Goal: Transaction & Acquisition: Download file/media

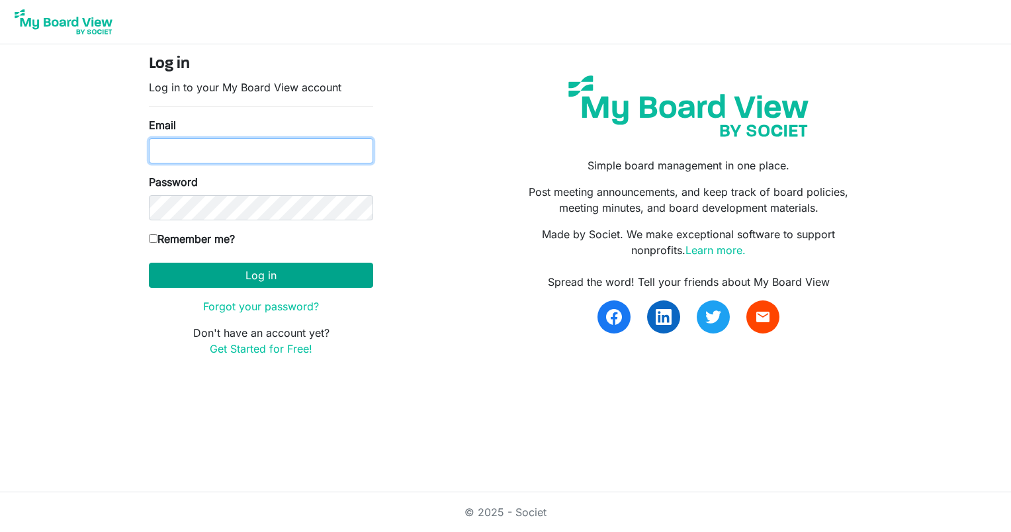
type input "[EMAIL_ADDRESS][DOMAIN_NAME]"
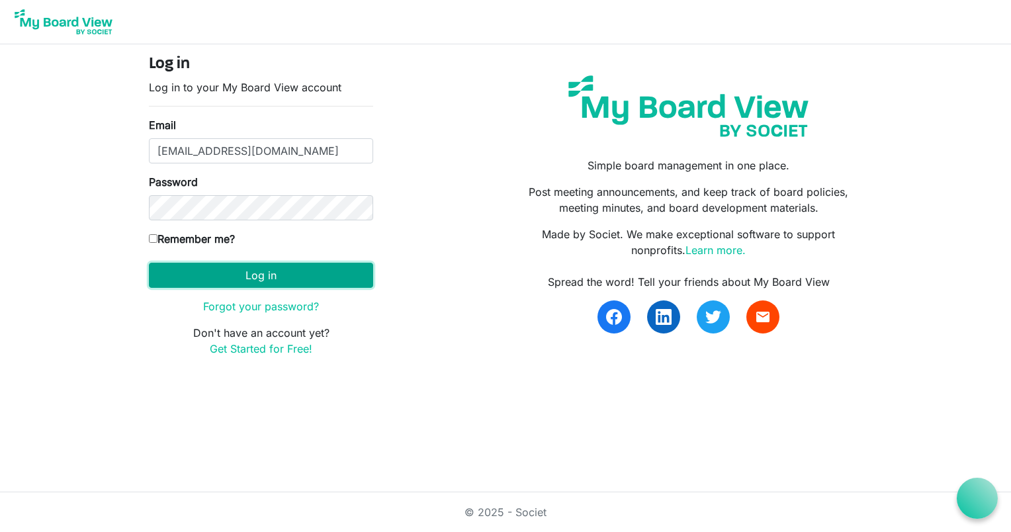
click at [265, 274] on button "Log in" at bounding box center [261, 275] width 224 height 25
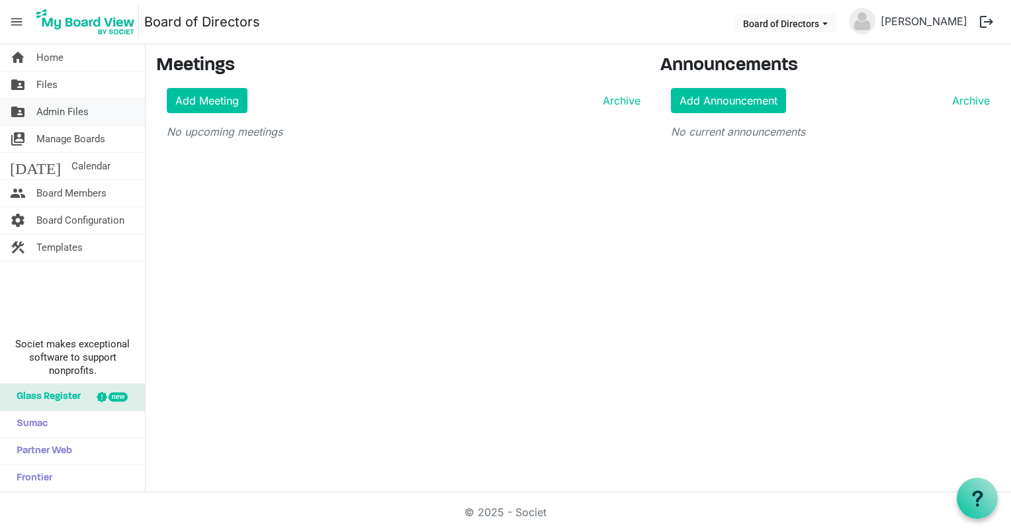
click at [47, 111] on span "Admin Files" at bounding box center [62, 112] width 52 height 26
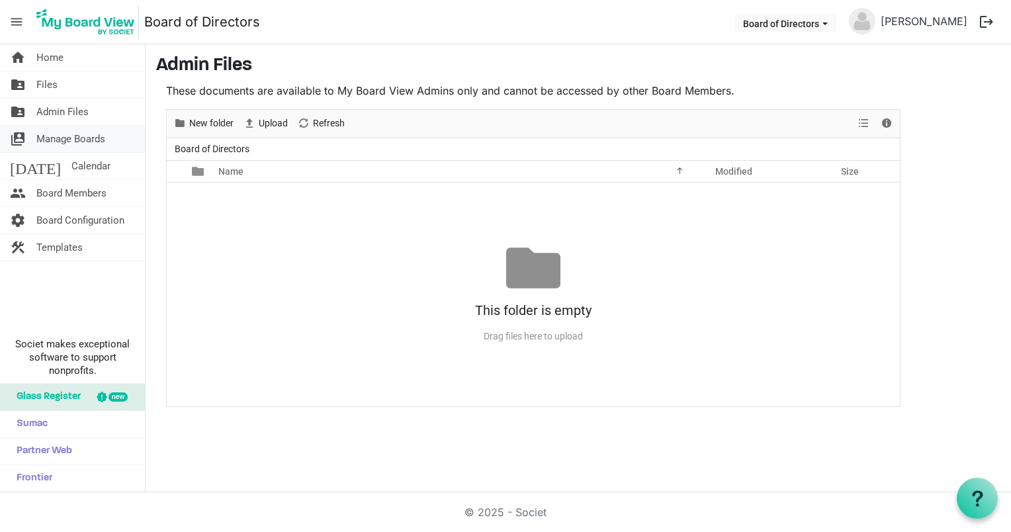
click at [57, 136] on span "Manage Boards" at bounding box center [70, 139] width 69 height 26
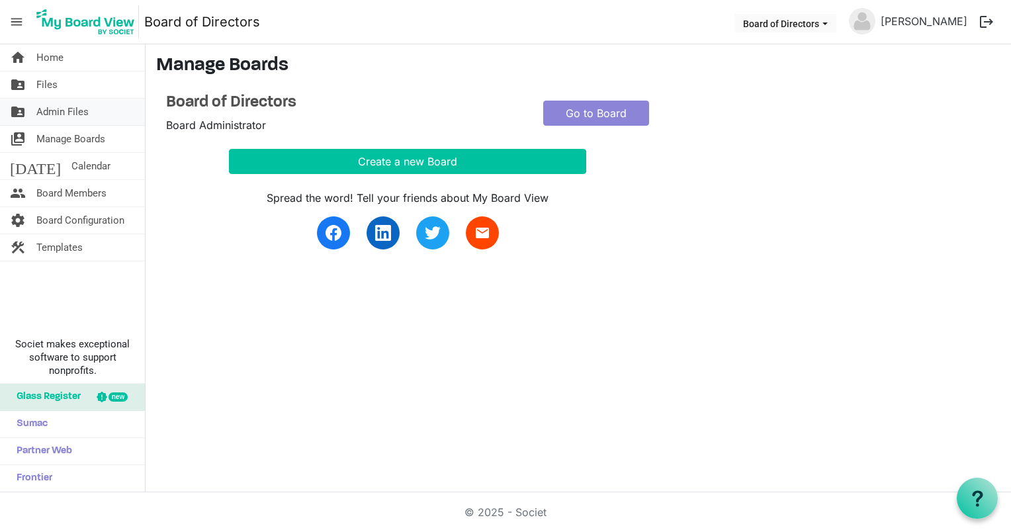
click at [53, 103] on span "Admin Files" at bounding box center [62, 112] width 52 height 26
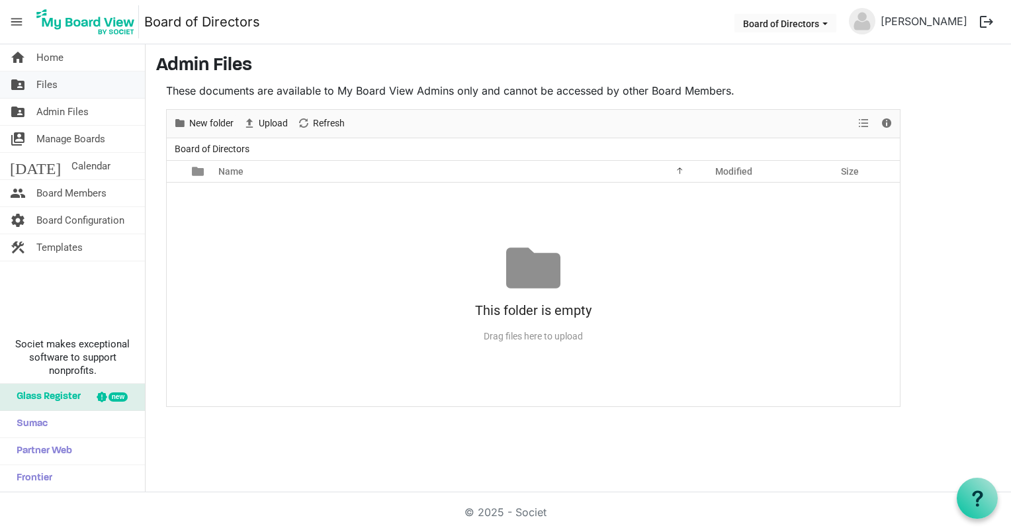
click at [51, 85] on span "Files" at bounding box center [46, 84] width 21 height 26
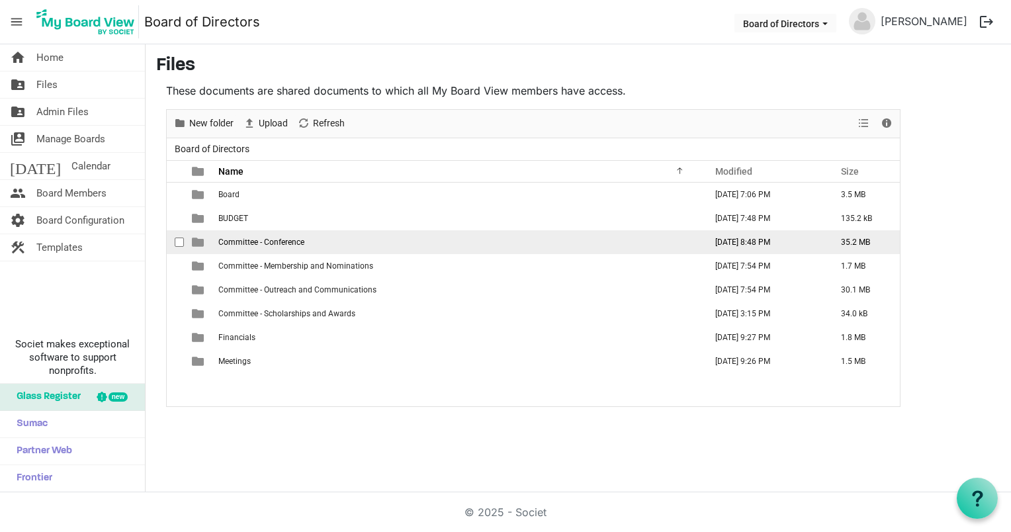
click at [234, 245] on span "Committee - Conference" at bounding box center [261, 241] width 86 height 9
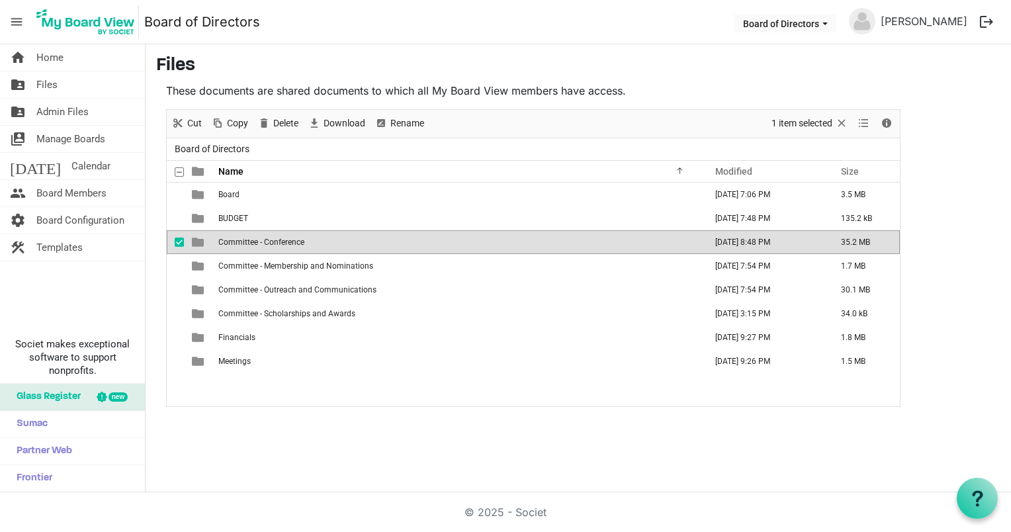
click at [234, 245] on span "Committee - Conference" at bounding box center [261, 241] width 86 height 9
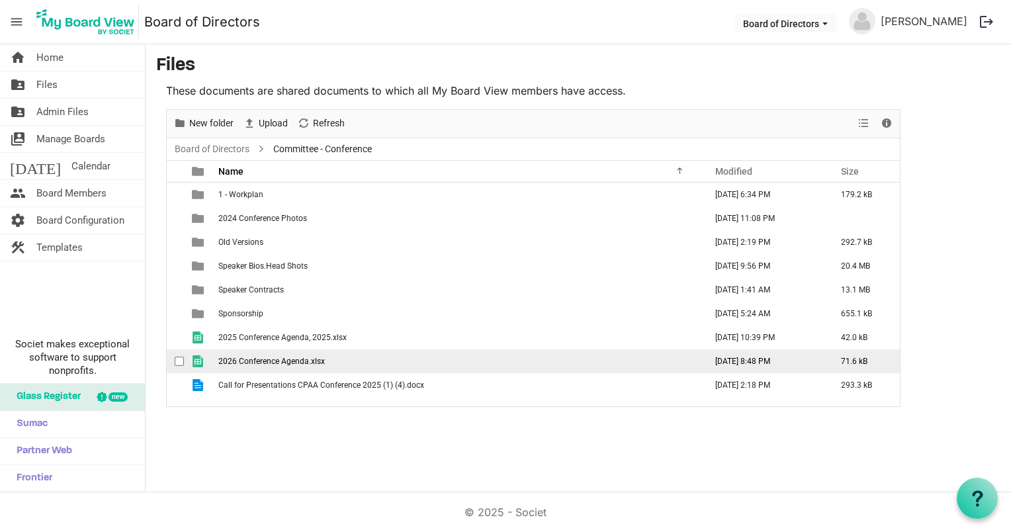
click at [282, 362] on span "2026 Conference Agenda.xlsx" at bounding box center [271, 360] width 106 height 9
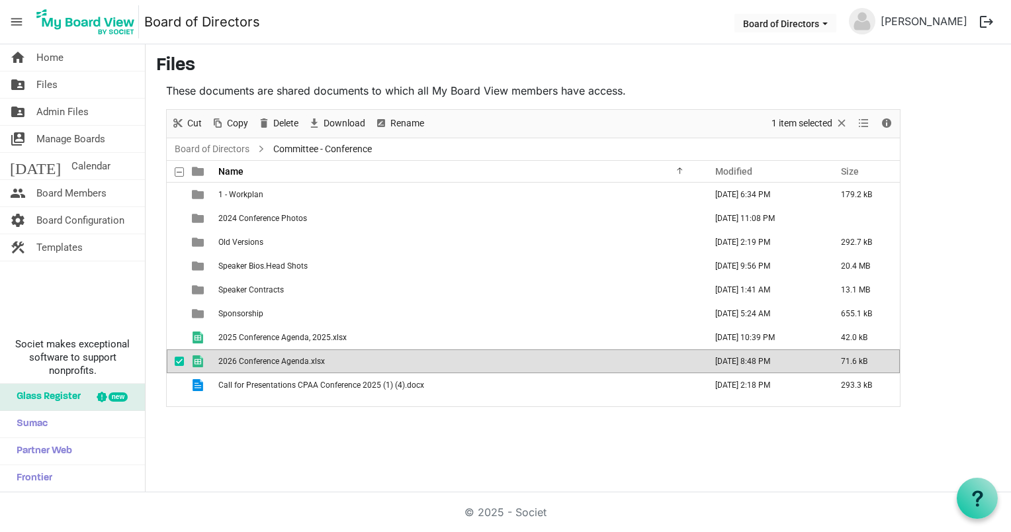
click at [282, 362] on span "2026 Conference Agenda.xlsx" at bounding box center [271, 360] width 106 height 9
